Goal: Task Accomplishment & Management: Use online tool/utility

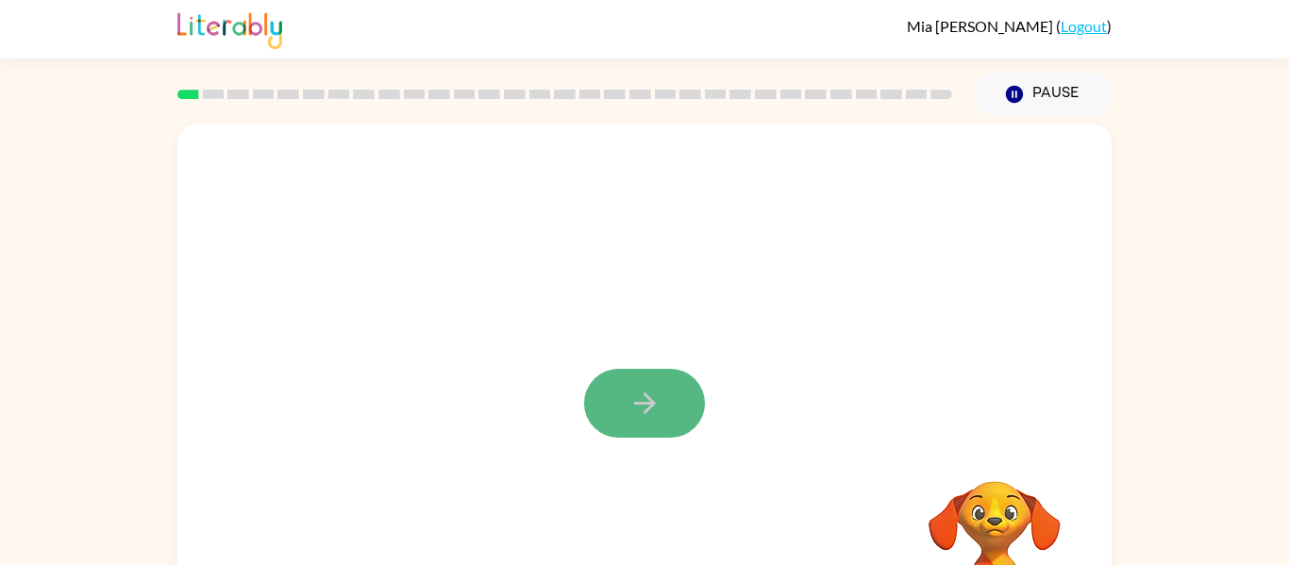
click at [636, 392] on icon "button" at bounding box center [645, 403] width 33 height 33
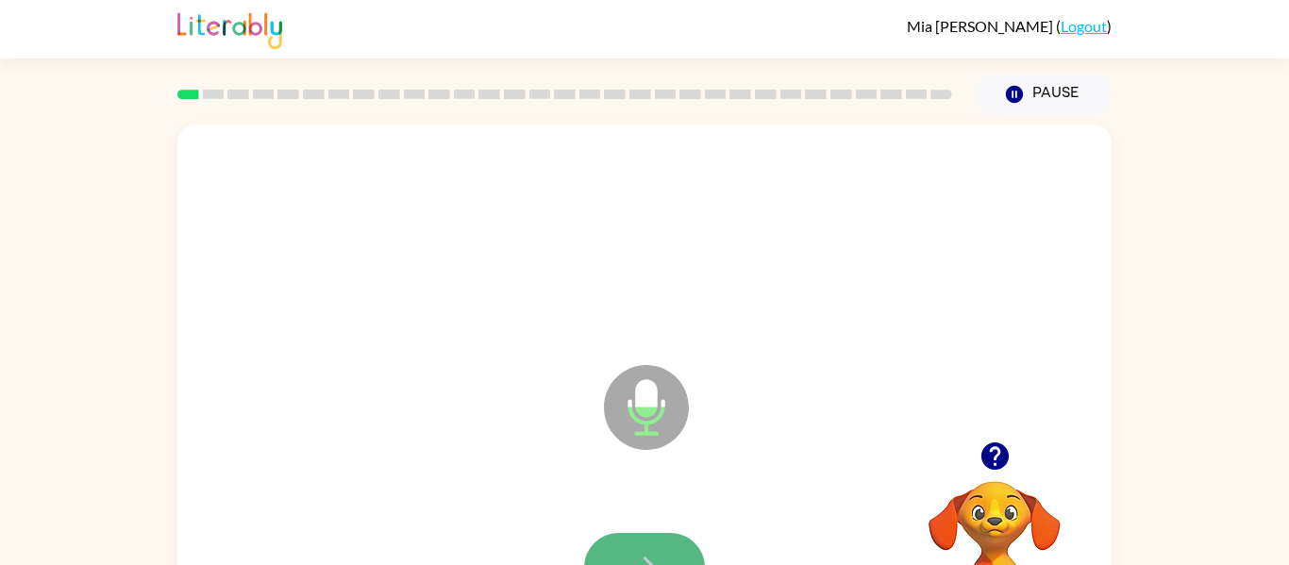
click at [662, 545] on button "button" at bounding box center [644, 567] width 121 height 69
click at [666, 552] on button "button" at bounding box center [644, 567] width 121 height 69
click at [640, 553] on icon "button" at bounding box center [645, 567] width 33 height 33
click at [634, 564] on icon "button" at bounding box center [645, 567] width 33 height 33
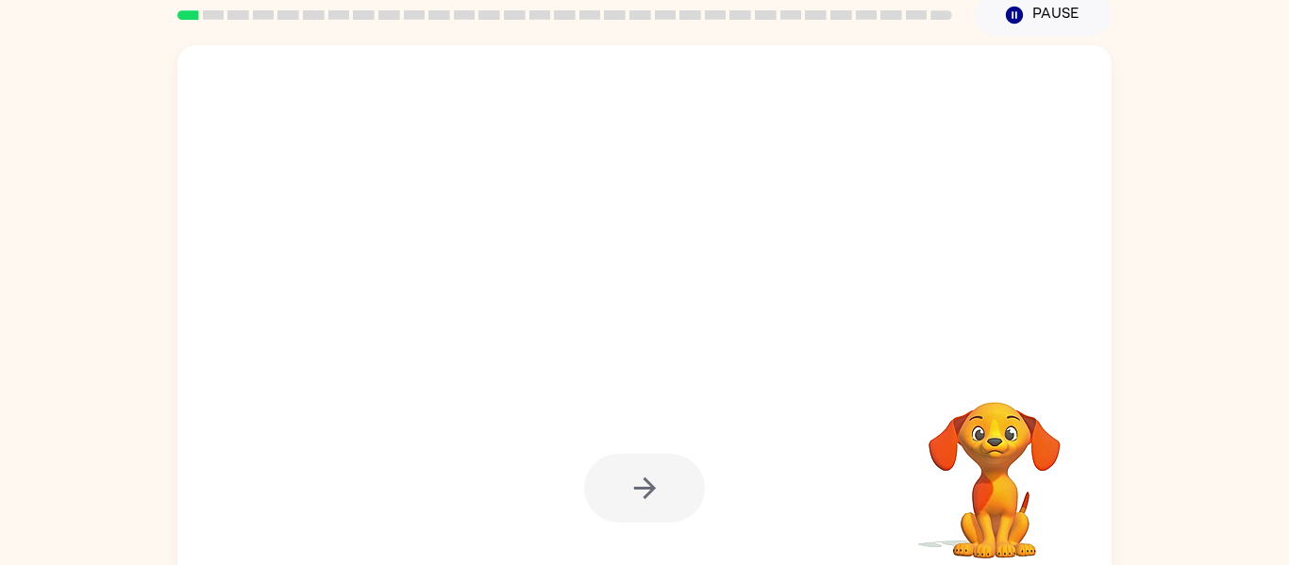
scroll to position [96, 0]
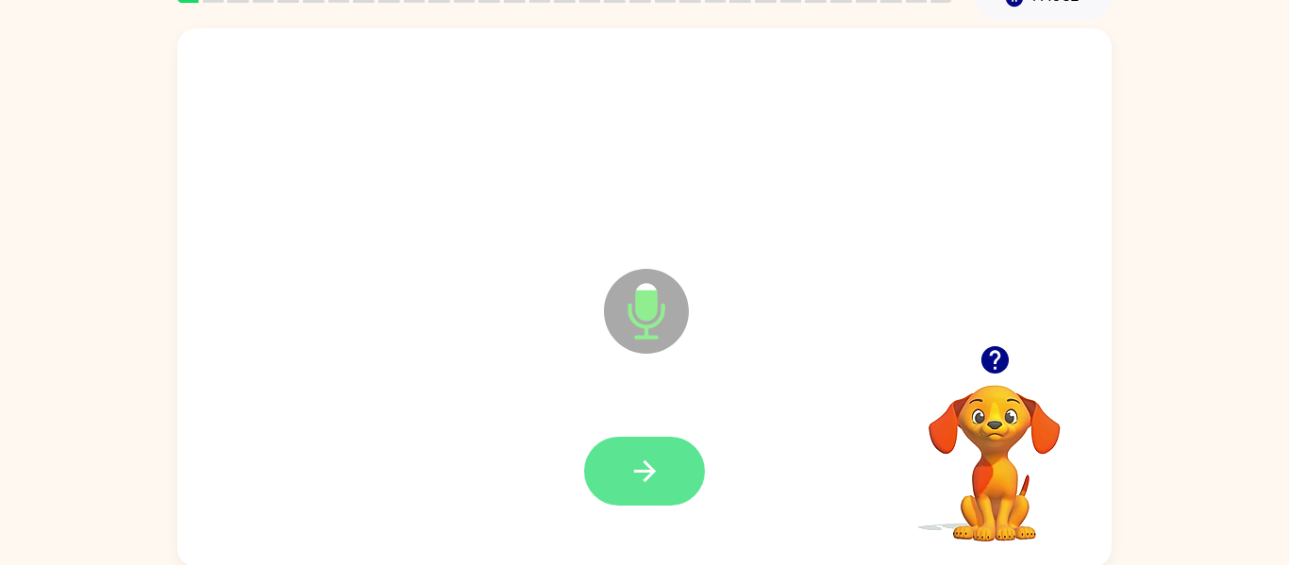
click at [664, 453] on button "button" at bounding box center [644, 471] width 121 height 69
click at [640, 475] on icon "button" at bounding box center [645, 471] width 33 height 33
click at [636, 466] on icon "button" at bounding box center [645, 471] width 33 height 33
click at [636, 467] on icon "button" at bounding box center [645, 471] width 33 height 33
click at [637, 471] on icon "button" at bounding box center [644, 472] width 22 height 22
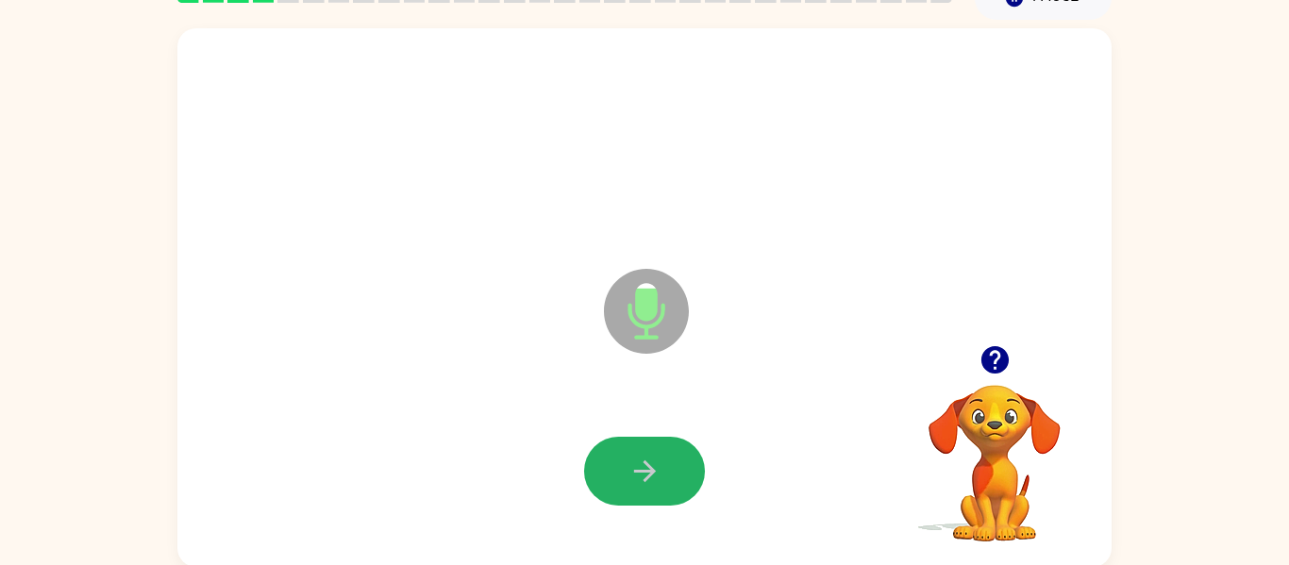
click at [637, 470] on icon "button" at bounding box center [644, 472] width 22 height 22
click at [637, 471] on icon "button" at bounding box center [644, 472] width 22 height 22
click at [634, 463] on icon "button" at bounding box center [645, 471] width 33 height 33
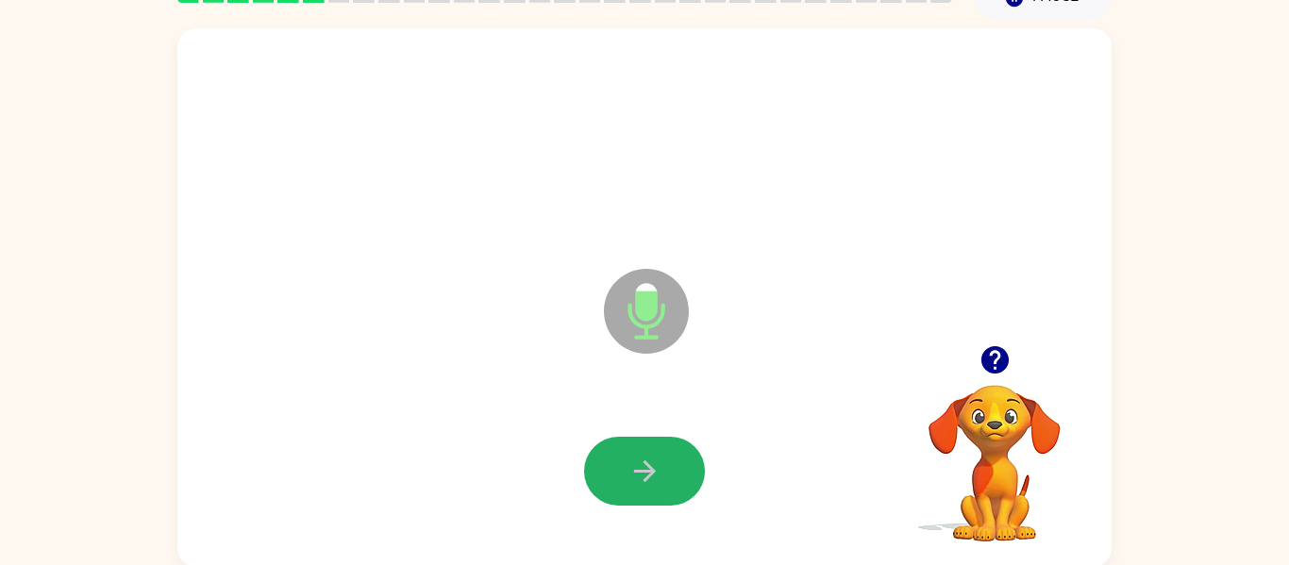
click at [634, 463] on icon "button" at bounding box center [645, 471] width 33 height 33
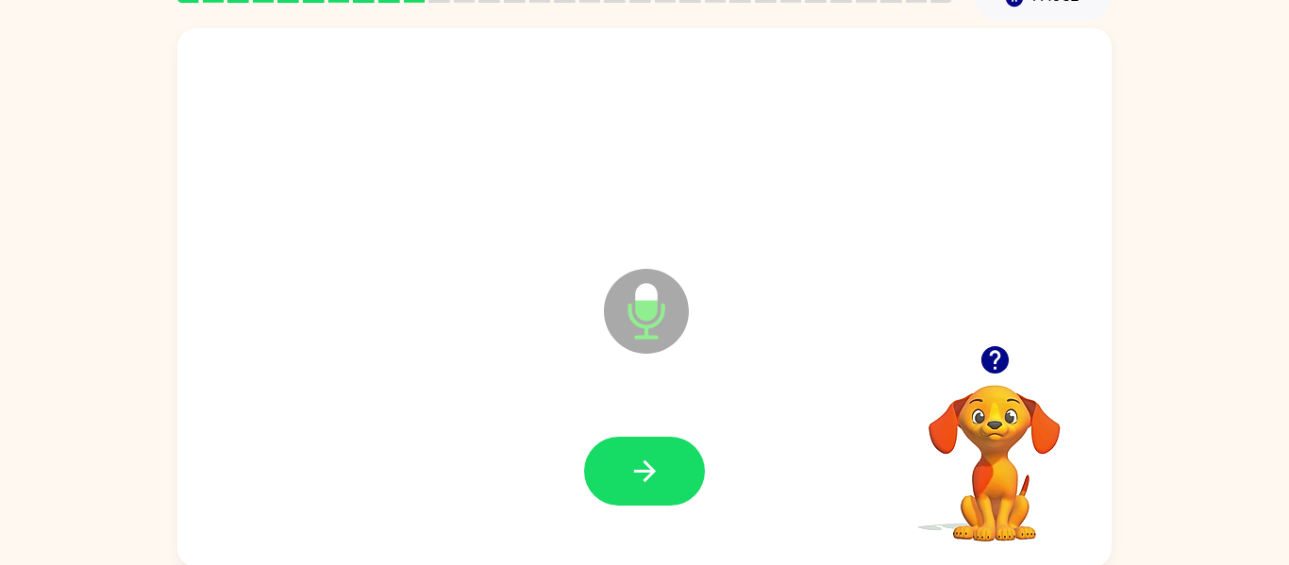
click at [634, 463] on icon "button" at bounding box center [645, 471] width 33 height 33
click at [636, 461] on icon "button" at bounding box center [645, 471] width 33 height 33
click at [639, 463] on icon "button" at bounding box center [645, 471] width 33 height 33
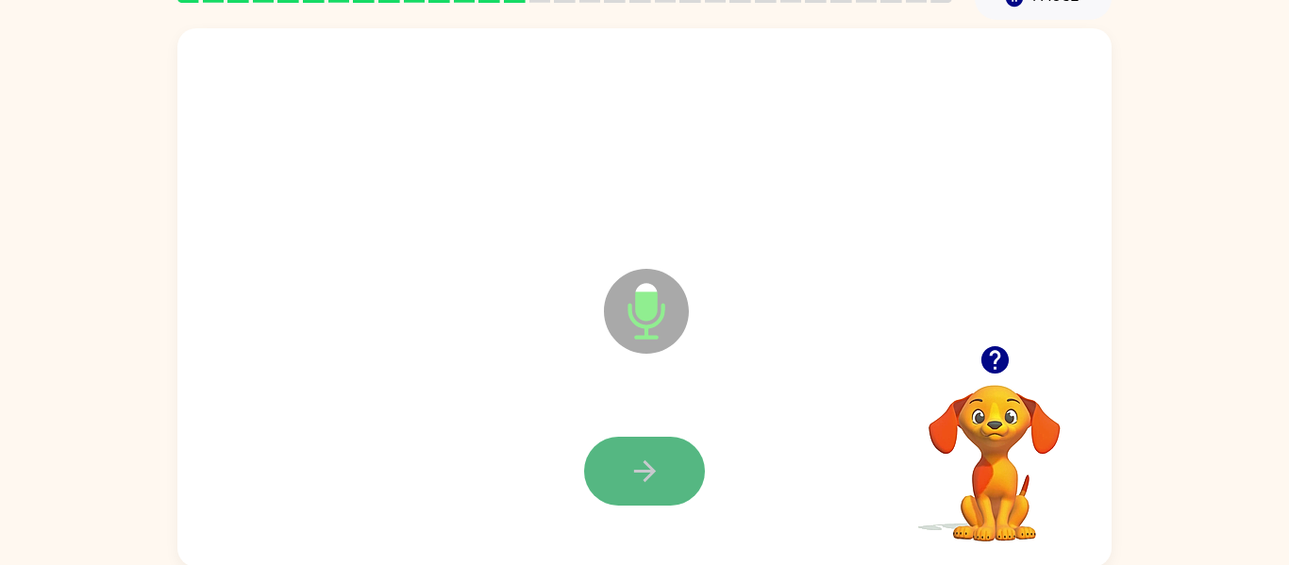
click at [640, 464] on icon "button" at bounding box center [645, 471] width 33 height 33
click at [639, 463] on icon "button" at bounding box center [645, 471] width 33 height 33
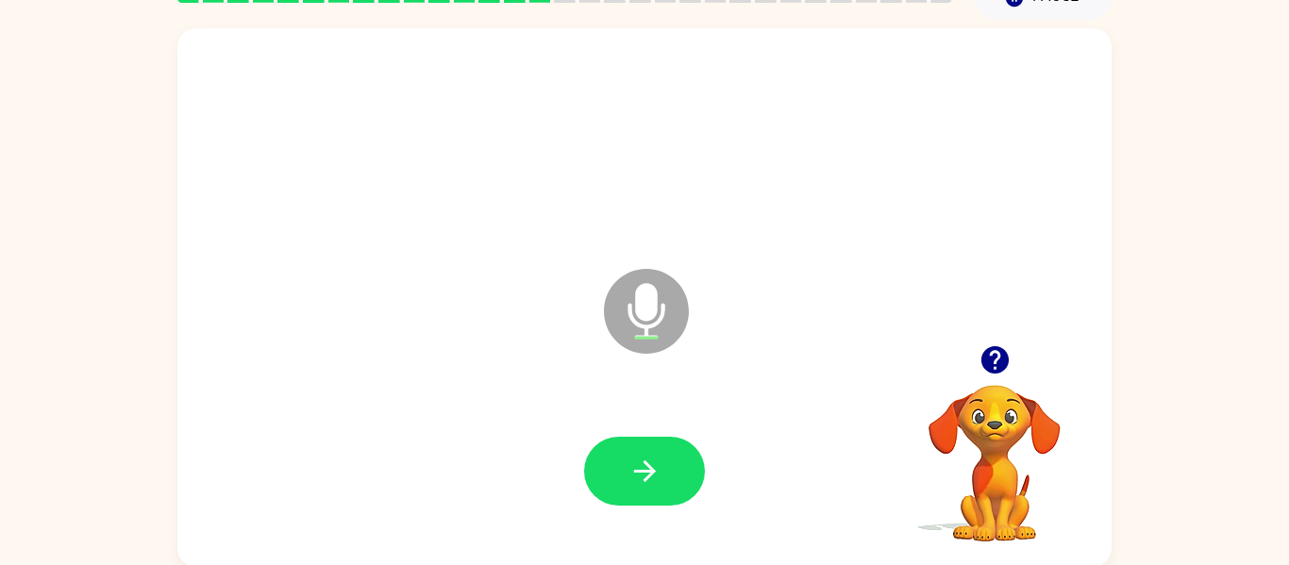
click at [639, 463] on icon "button" at bounding box center [645, 471] width 33 height 33
click at [636, 476] on icon "button" at bounding box center [645, 471] width 33 height 33
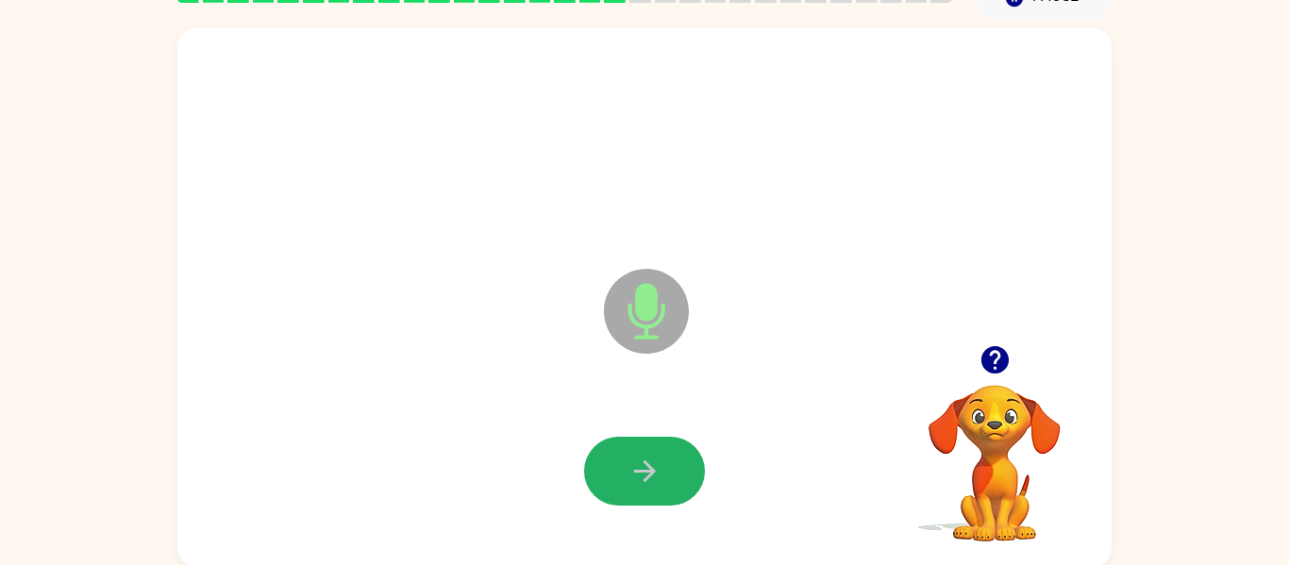
click at [636, 476] on icon "button" at bounding box center [645, 471] width 33 height 33
click at [636, 478] on icon "button" at bounding box center [645, 471] width 33 height 33
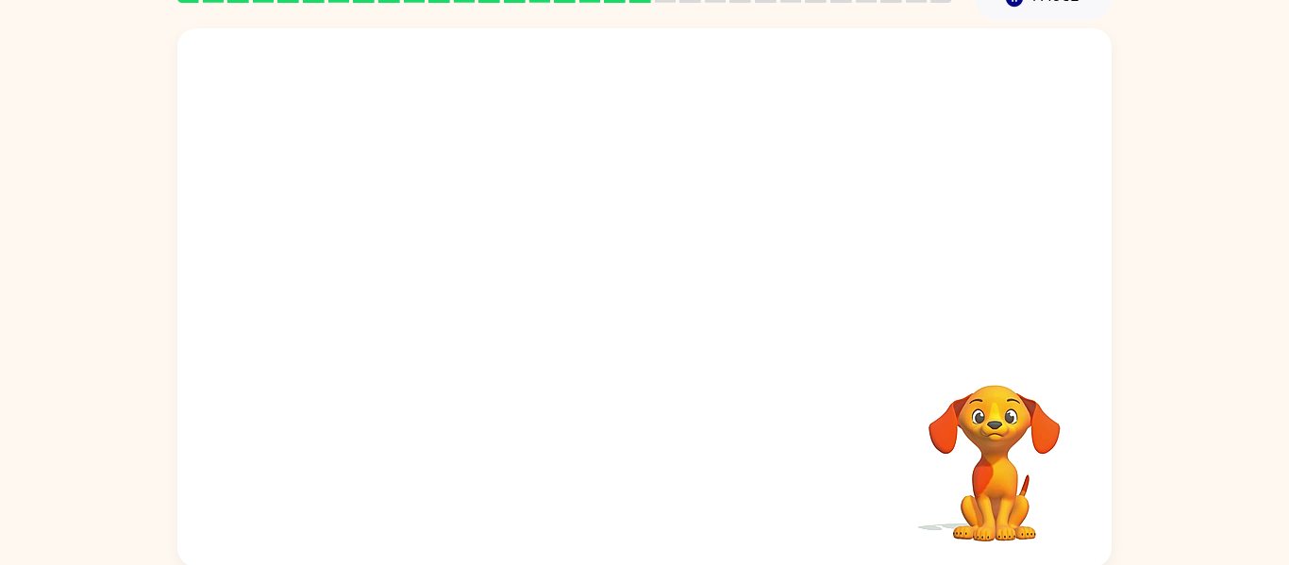
click at [636, 478] on div "Your browser must support playing .mp4 files to use Literably. Please try using…" at bounding box center [644, 297] width 934 height 539
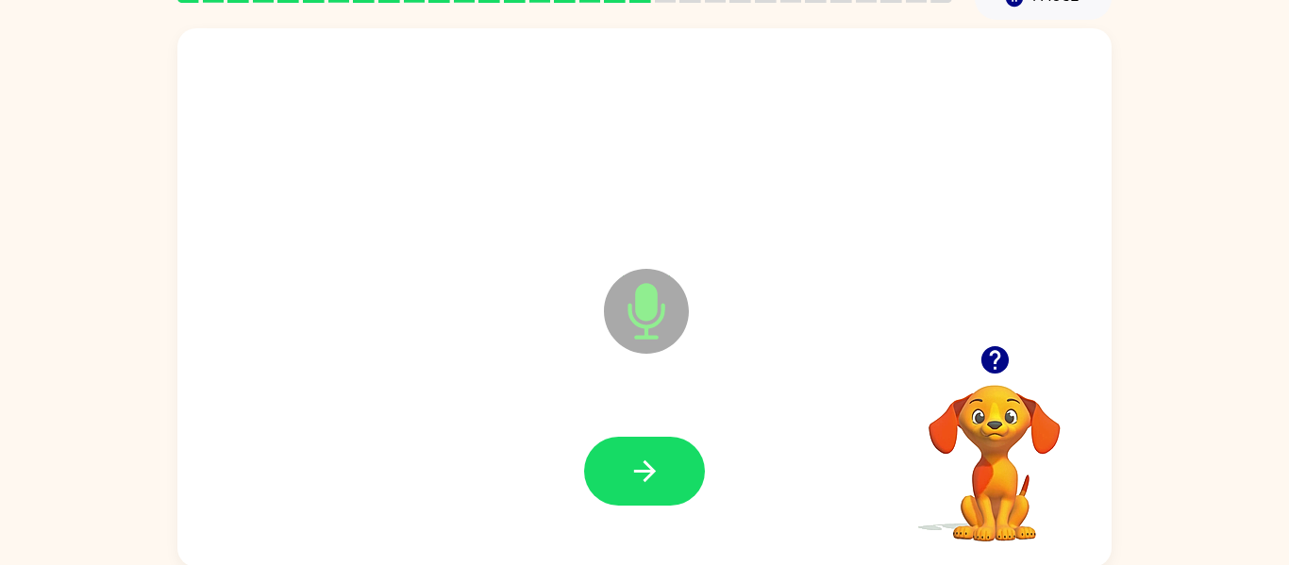
click at [636, 478] on icon "button" at bounding box center [645, 471] width 33 height 33
click at [636, 479] on icon "button" at bounding box center [645, 471] width 33 height 33
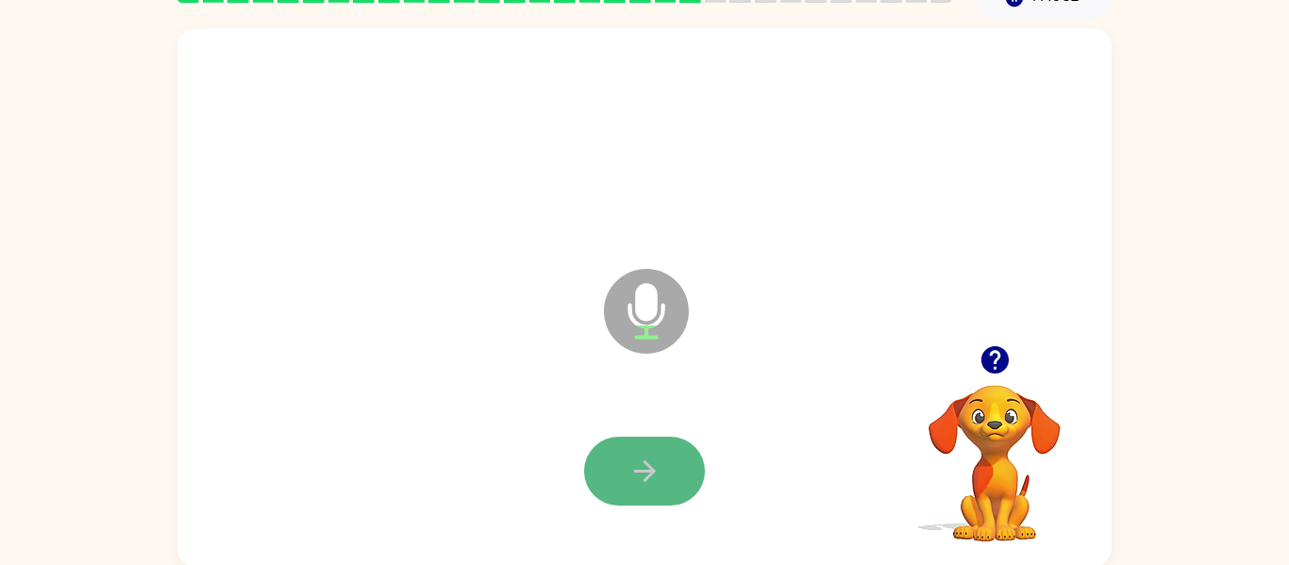
click at [636, 489] on button "button" at bounding box center [644, 471] width 121 height 69
click at [640, 484] on icon "button" at bounding box center [645, 471] width 33 height 33
click at [685, 497] on button "button" at bounding box center [644, 471] width 121 height 69
click at [684, 499] on button "button" at bounding box center [644, 471] width 121 height 69
click at [627, 447] on button "button" at bounding box center [644, 471] width 121 height 69
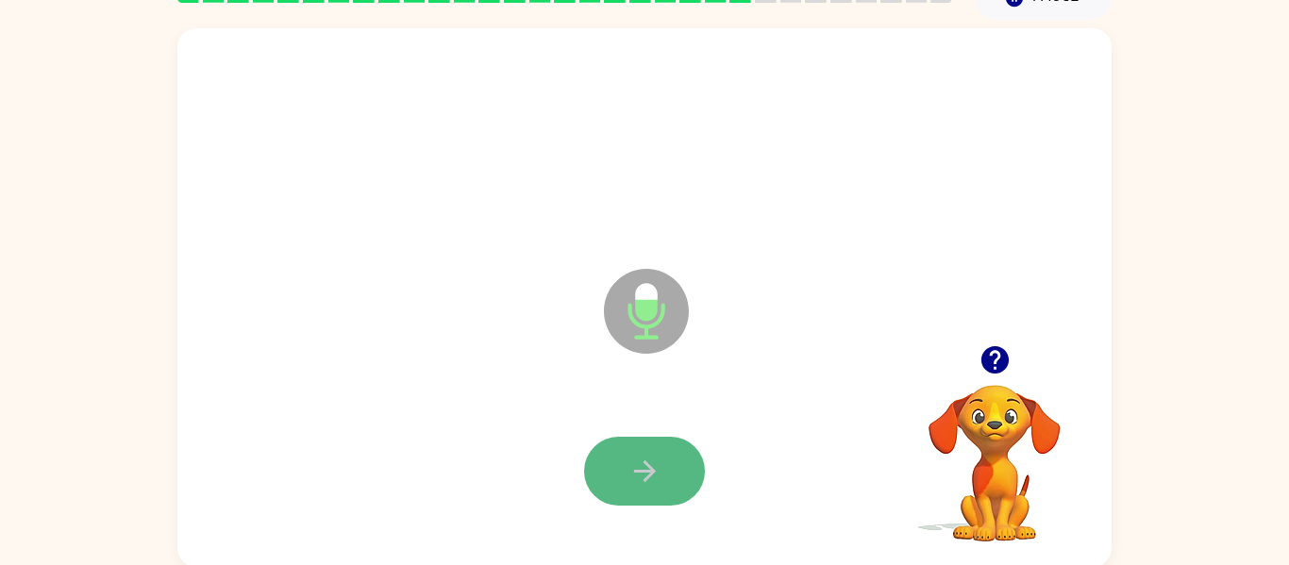
click at [628, 448] on button "button" at bounding box center [644, 471] width 121 height 69
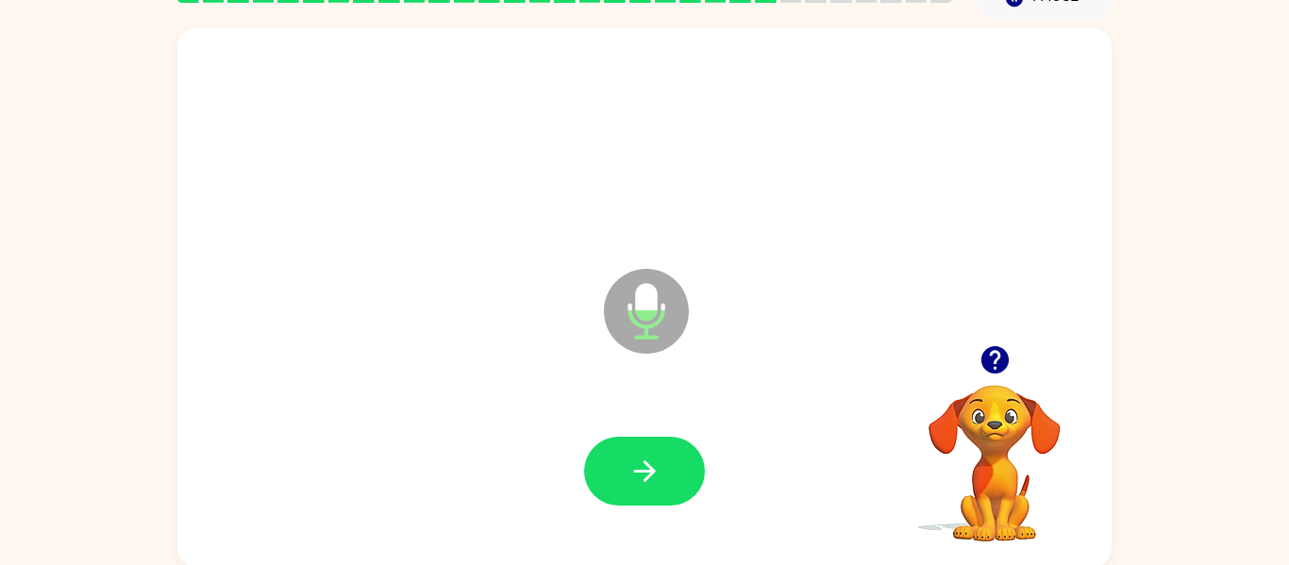
click at [628, 448] on button "button" at bounding box center [644, 471] width 121 height 69
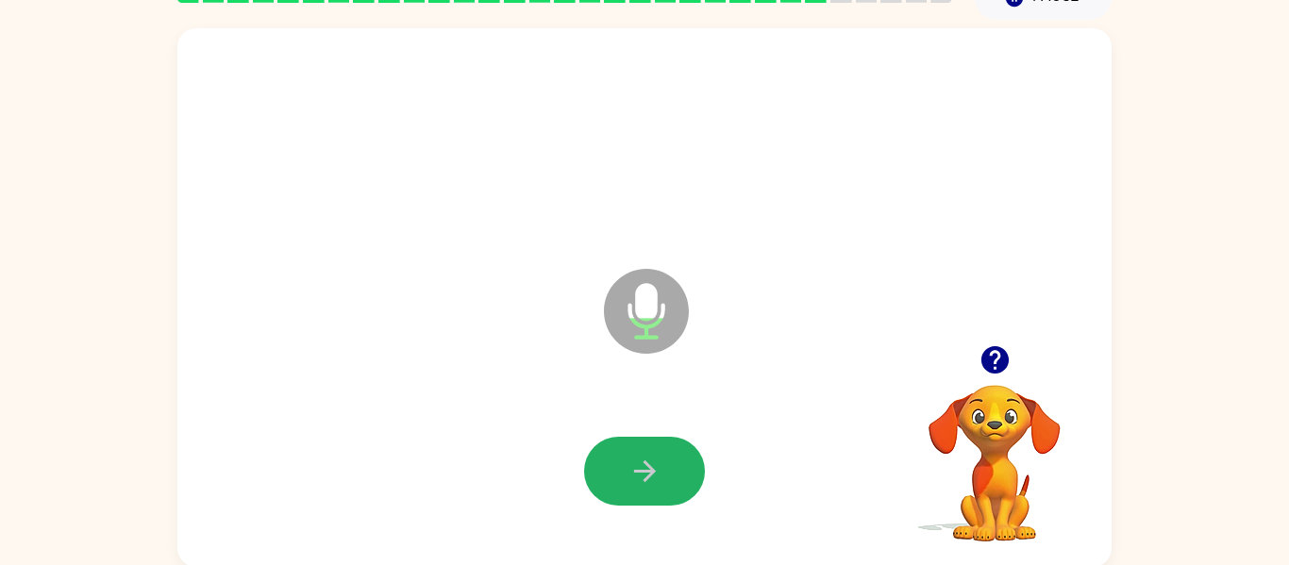
click at [628, 448] on button "button" at bounding box center [644, 471] width 121 height 69
click at [670, 485] on button "button" at bounding box center [644, 471] width 121 height 69
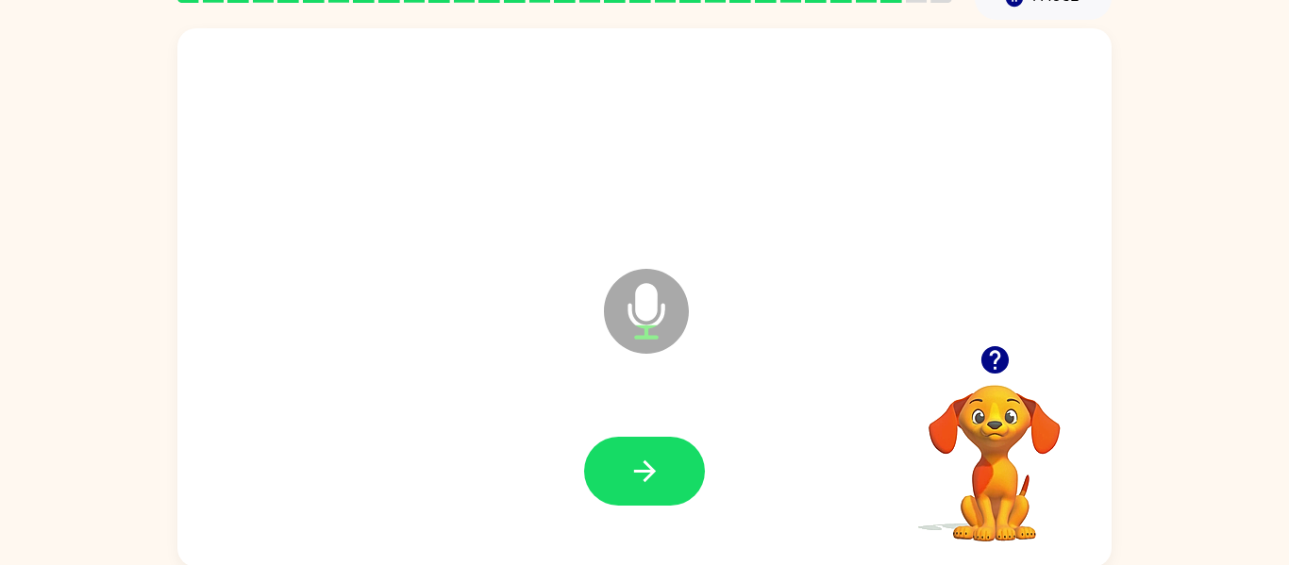
click at [670, 485] on button "button" at bounding box center [644, 471] width 121 height 69
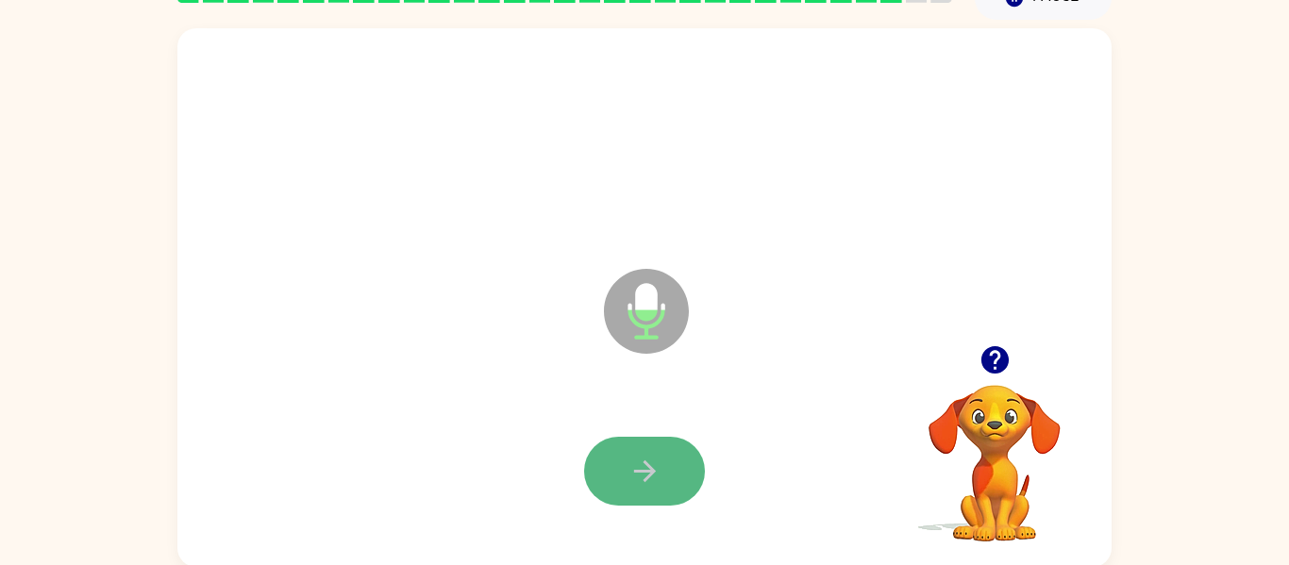
click at [672, 485] on button "button" at bounding box center [644, 471] width 121 height 69
click at [672, 486] on button "button" at bounding box center [644, 471] width 121 height 69
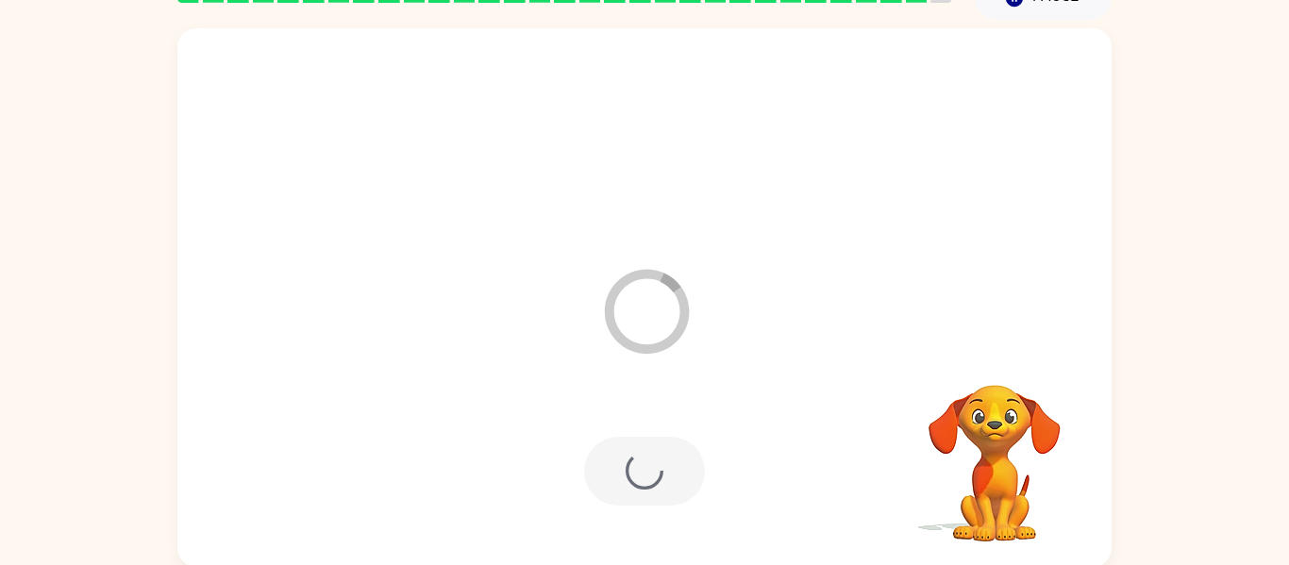
scroll to position [64, 0]
